Goal: Task Accomplishment & Management: Use online tool/utility

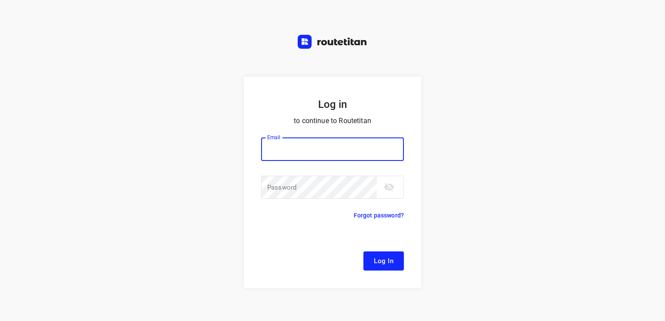
click at [287, 155] on input "email" at bounding box center [332, 148] width 143 height 23
type input "[EMAIL_ADDRESS][DOMAIN_NAME]"
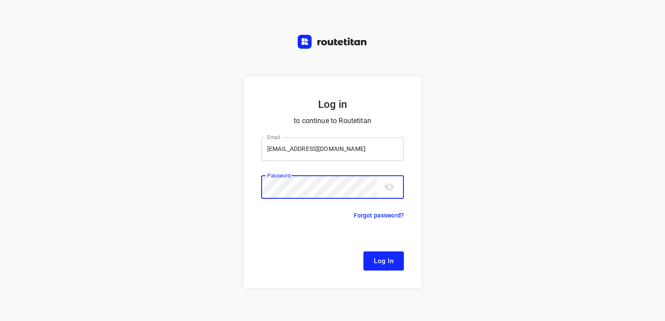
click at [363, 251] on button "Log In" at bounding box center [383, 260] width 40 height 19
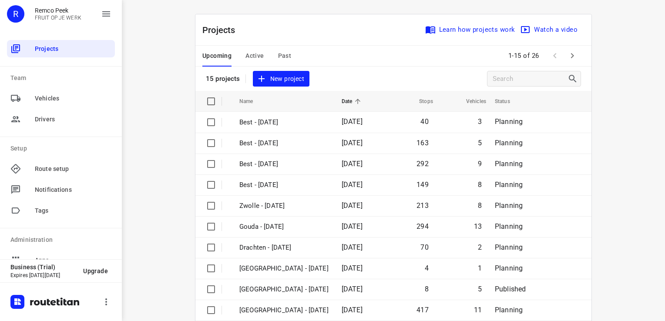
click at [245, 56] on span "Active" at bounding box center [254, 55] width 18 height 11
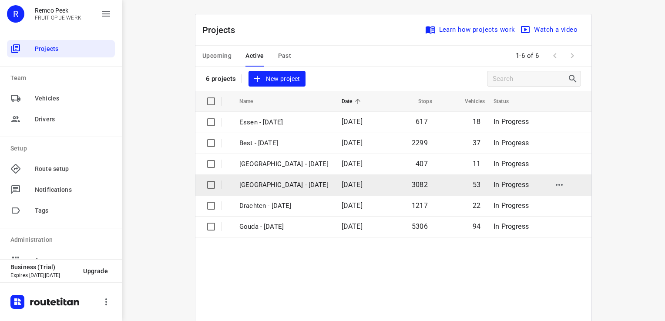
click at [287, 185] on p "[GEOGRAPHIC_DATA] - [DATE]" at bounding box center [283, 185] width 89 height 10
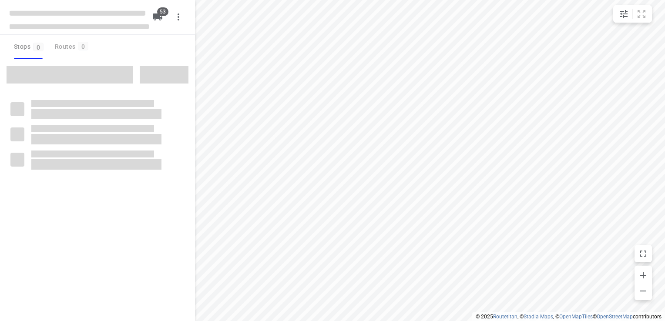
checkbox input "true"
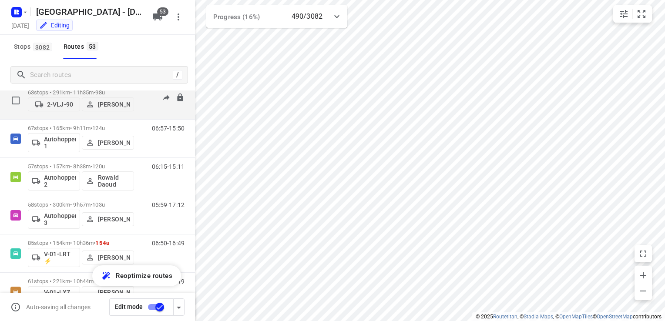
scroll to position [43, 0]
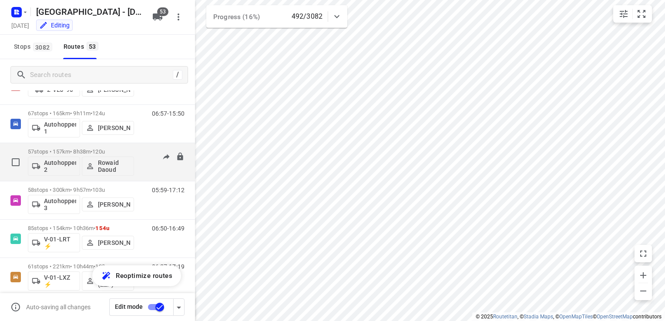
click at [89, 149] on p "57 stops • 157km • 8h38m • 120u" at bounding box center [81, 151] width 106 height 7
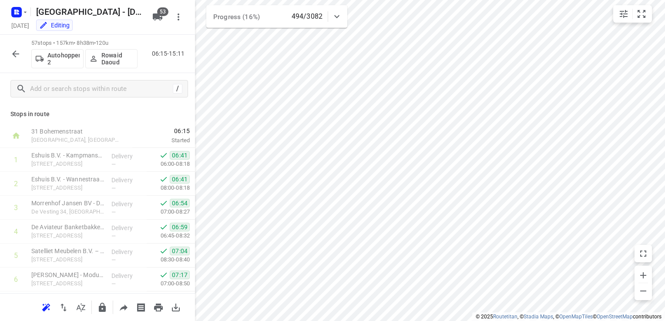
click at [14, 55] on icon "button" at bounding box center [15, 53] width 7 height 7
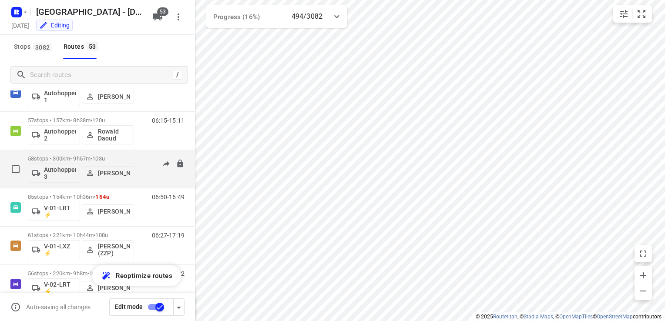
scroll to position [87, 0]
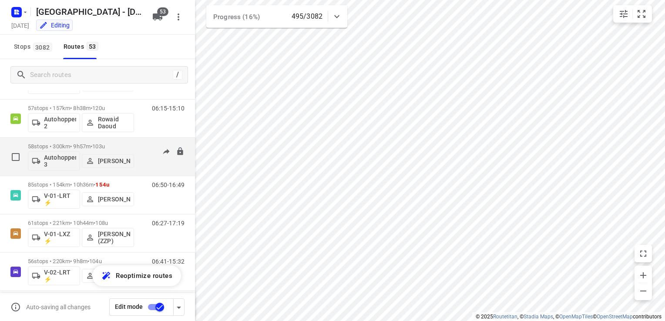
click at [105, 144] on span "103u" at bounding box center [98, 146] width 13 height 7
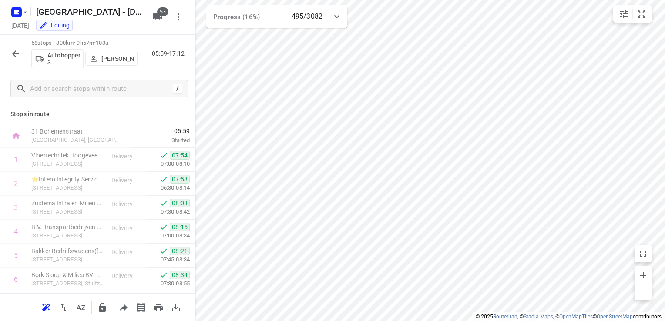
click at [18, 59] on button "button" at bounding box center [15, 53] width 17 height 17
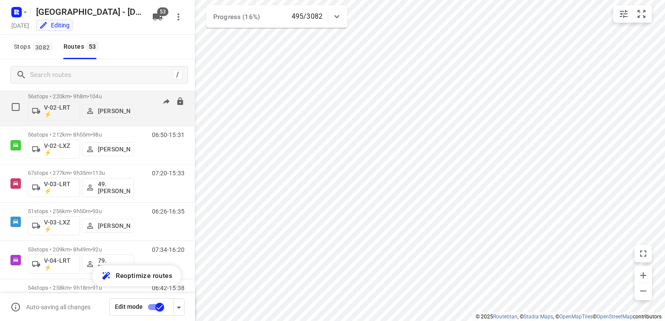
scroll to position [261, 0]
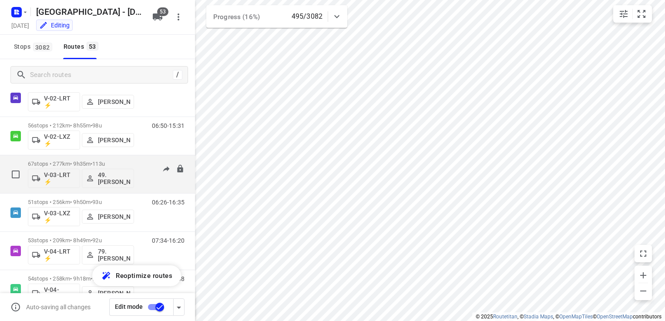
click at [105, 159] on div "67 stops • 277km • 9h35m • 113u V-03-LRT ⚡ 49. [PERSON_NAME]" at bounding box center [81, 174] width 106 height 36
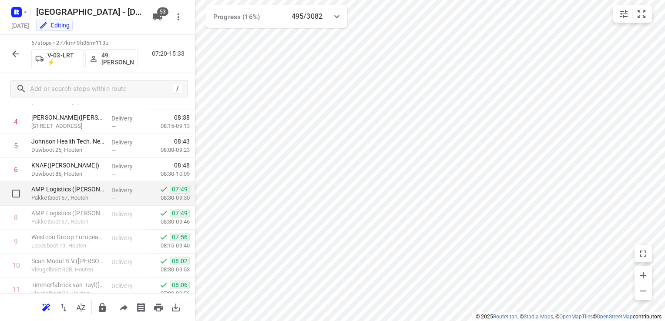
scroll to position [130, 0]
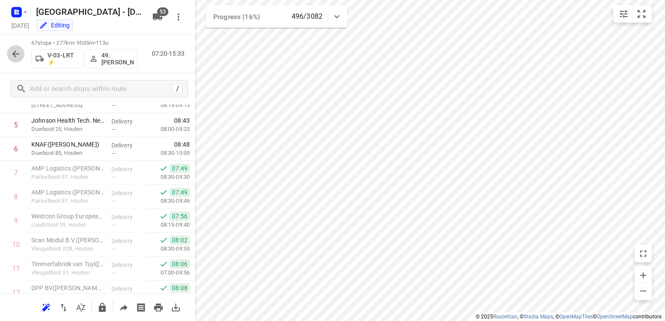
click at [16, 56] on icon "button" at bounding box center [15, 54] width 10 height 10
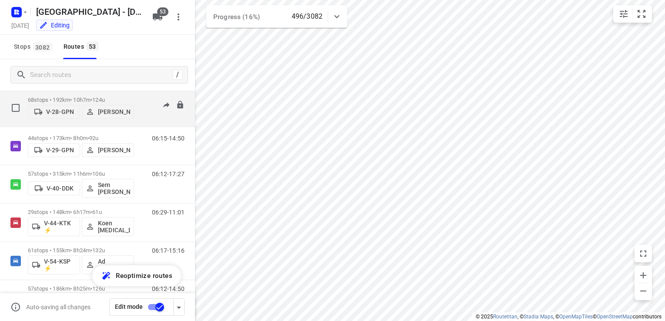
scroll to position [652, 0]
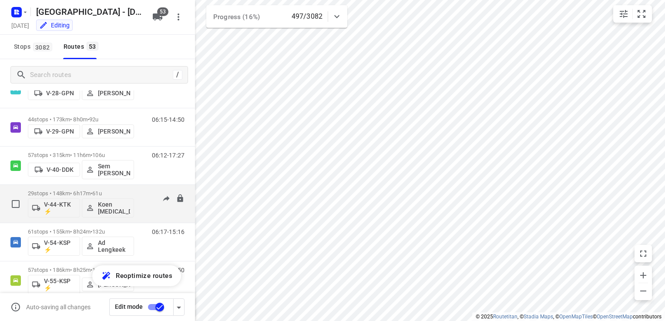
click at [92, 192] on span "•" at bounding box center [91, 193] width 2 height 7
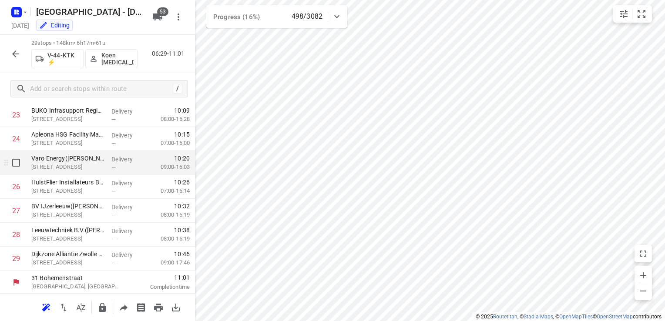
scroll to position [572, 0]
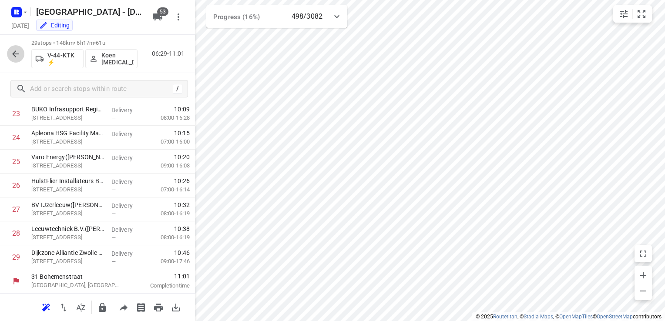
click at [15, 54] on icon "button" at bounding box center [15, 53] width 7 height 7
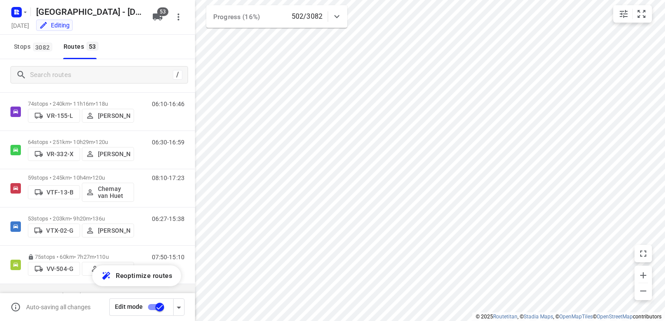
scroll to position [1854, 0]
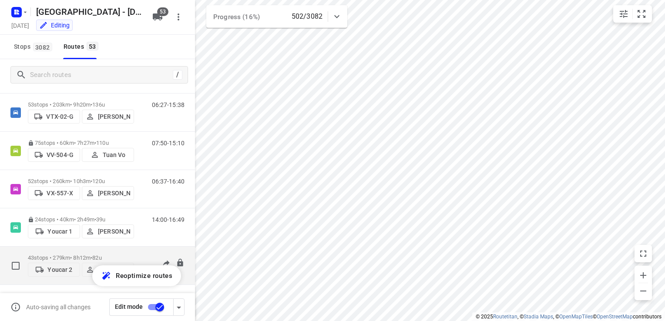
click at [89, 254] on p "43 stops • 279km • 8h12m • 82u" at bounding box center [81, 257] width 106 height 7
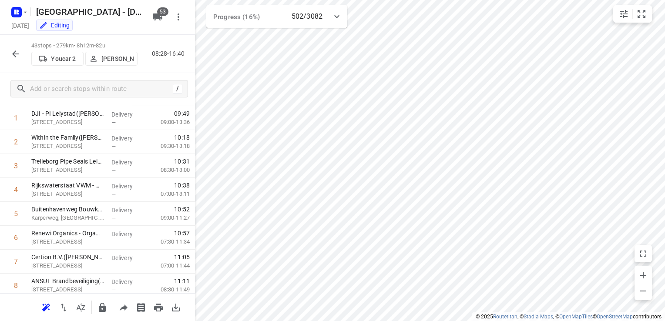
scroll to position [0, 0]
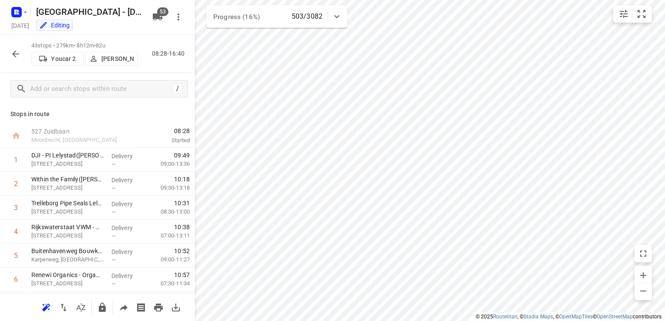
click at [12, 54] on icon "button" at bounding box center [15, 54] width 10 height 10
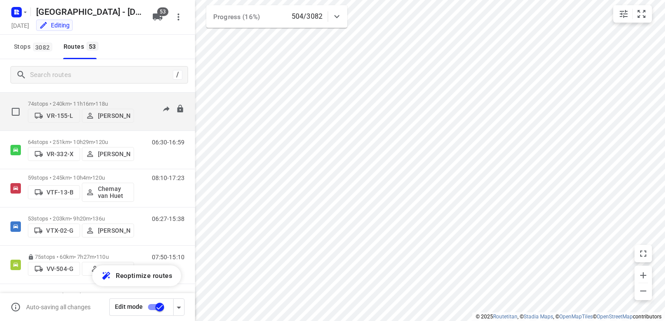
scroll to position [1854, 0]
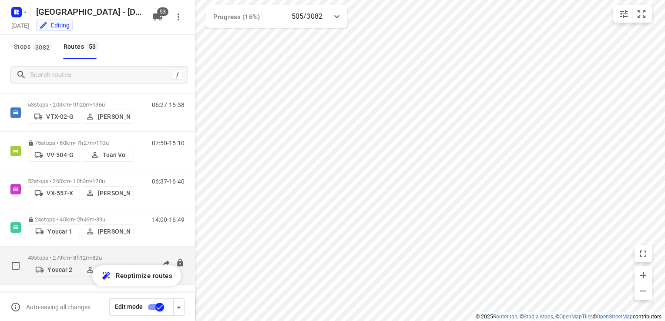
click at [66, 254] on p "43 stops • 279km • 8h12m • 82u" at bounding box center [81, 257] width 106 height 7
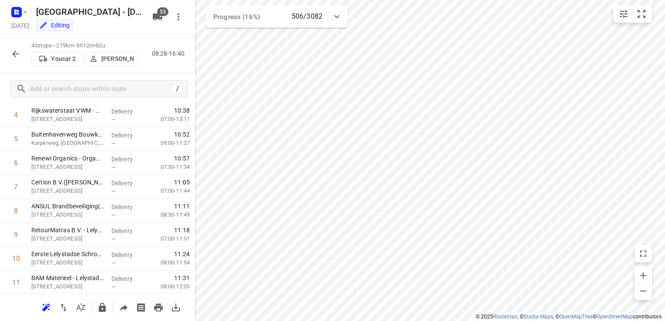
scroll to position [0, 0]
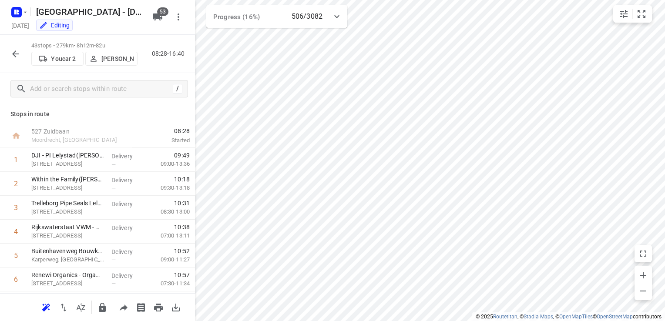
click at [14, 55] on icon "button" at bounding box center [15, 54] width 10 height 10
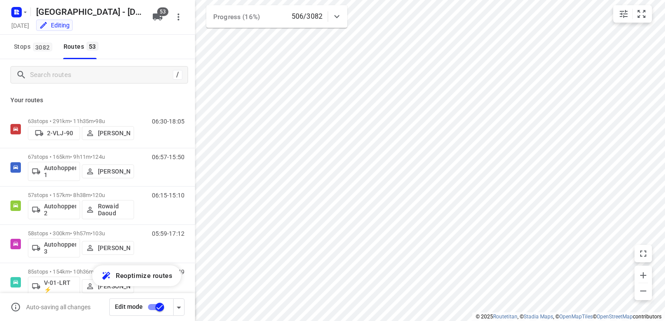
click at [340, 19] on icon at bounding box center [336, 16] width 10 height 10
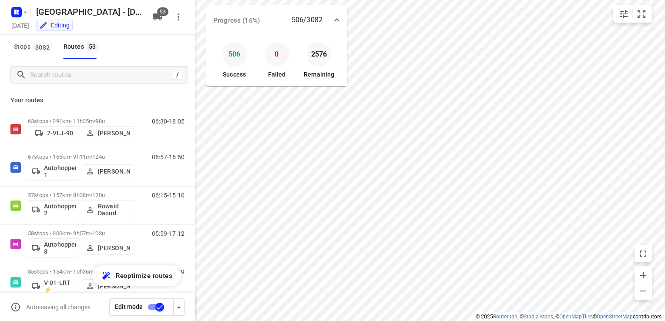
click at [340, 19] on icon at bounding box center [336, 20] width 10 height 10
